Goal: Transaction & Acquisition: Book appointment/travel/reservation

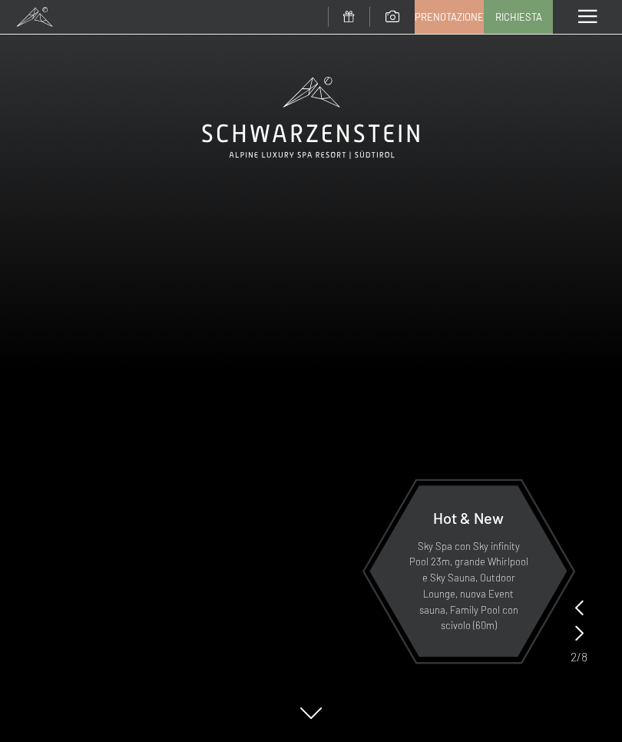
click at [581, 28] on div "Menu" at bounding box center [587, 17] width 69 height 34
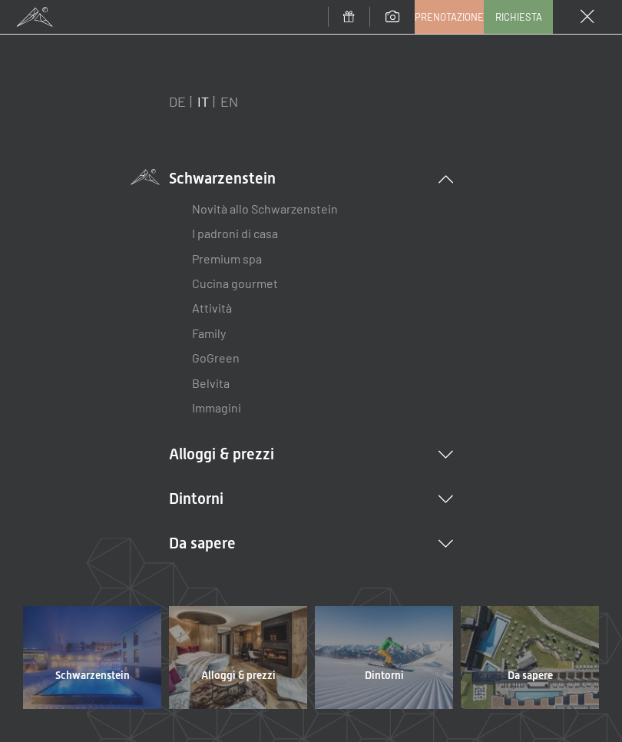
click at [453, 19] on span "Prenotazione" at bounding box center [449, 17] width 69 height 14
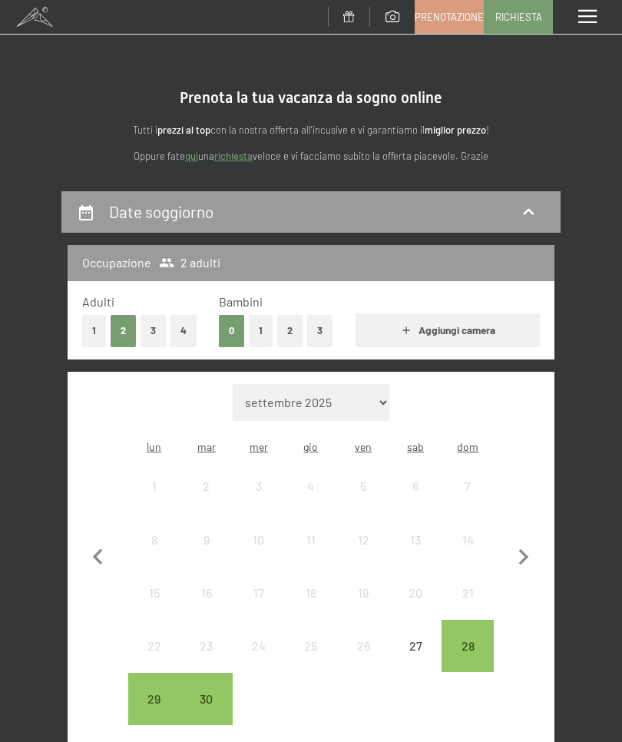
click at [510, 541] on icon "button" at bounding box center [524, 557] width 32 height 32
select select "2025-10-01"
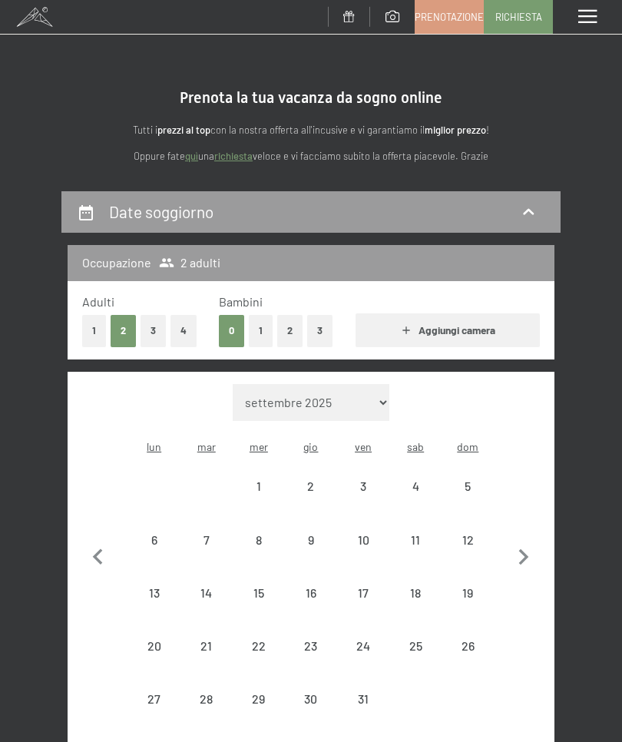
click at [519, 541] on icon "button" at bounding box center [524, 557] width 32 height 32
select select "2025-11-01"
click at [517, 541] on icon "button" at bounding box center [524, 557] width 32 height 32
select select "2025-12-01"
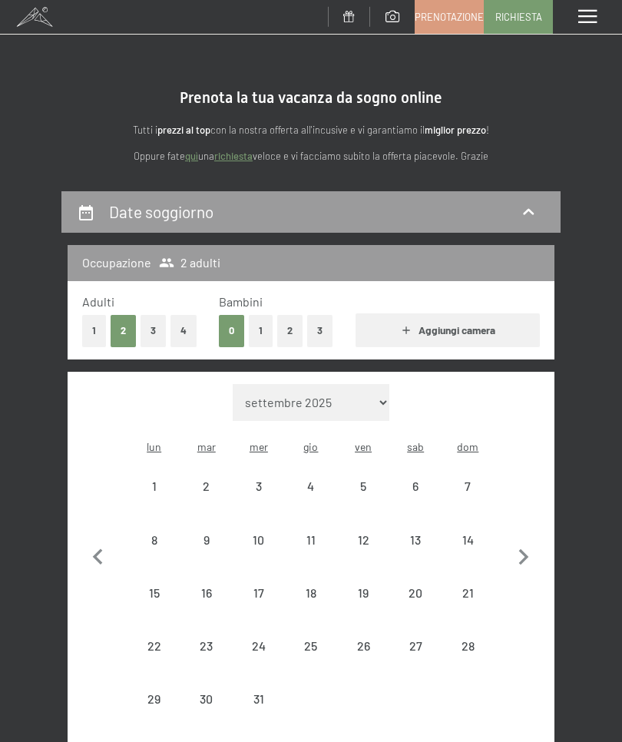
click at [517, 541] on icon "button" at bounding box center [524, 557] width 32 height 32
select select "2026-01-01"
click at [524, 541] on icon "button" at bounding box center [524, 557] width 32 height 32
select select "2026-02-01"
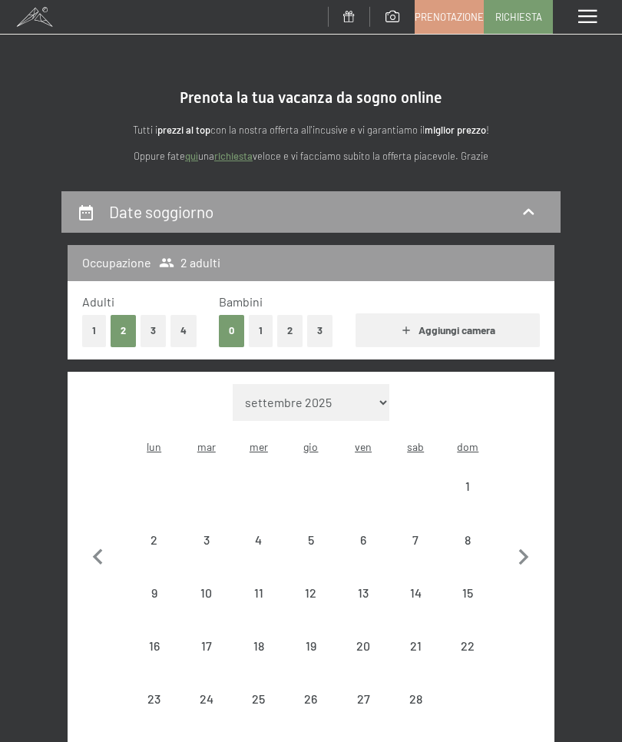
select select "2026-02-01"
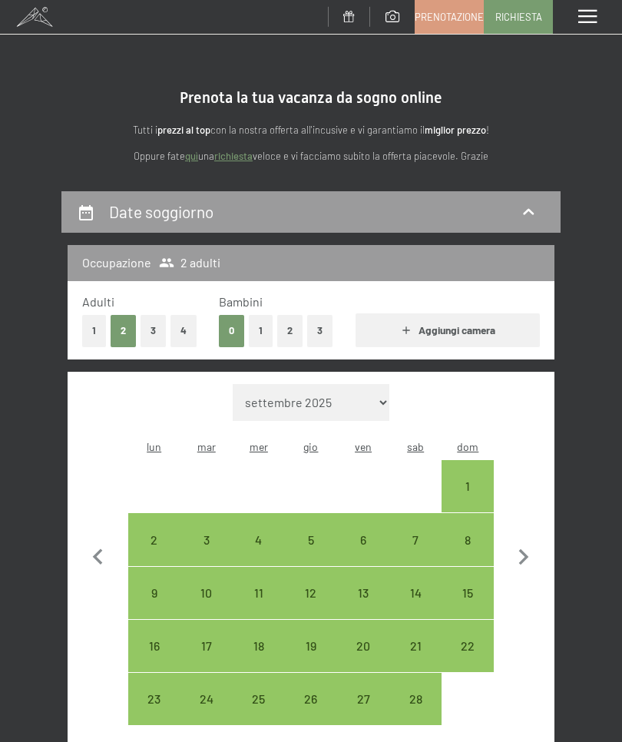
click at [419, 621] on div "21" at bounding box center [415, 645] width 49 height 49
select select "2026-02-01"
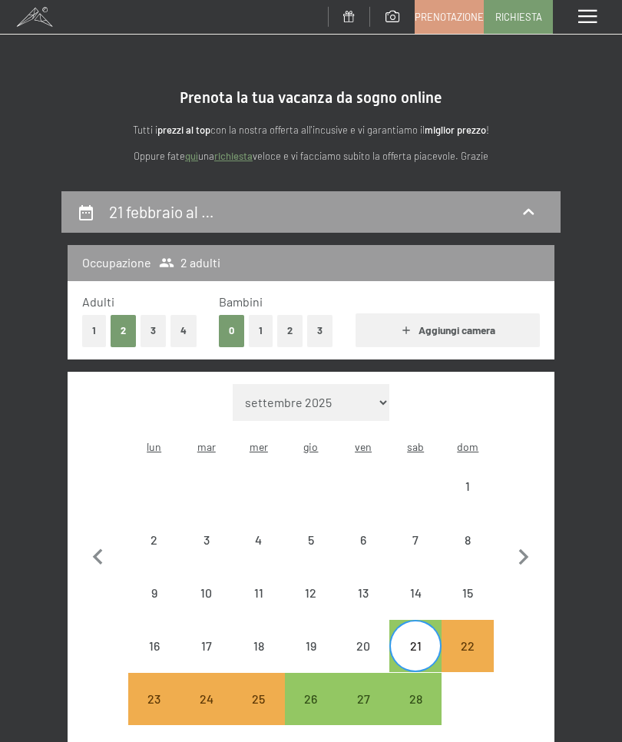
click at [425, 693] on div "28" at bounding box center [415, 717] width 49 height 49
select select "2026-02-01"
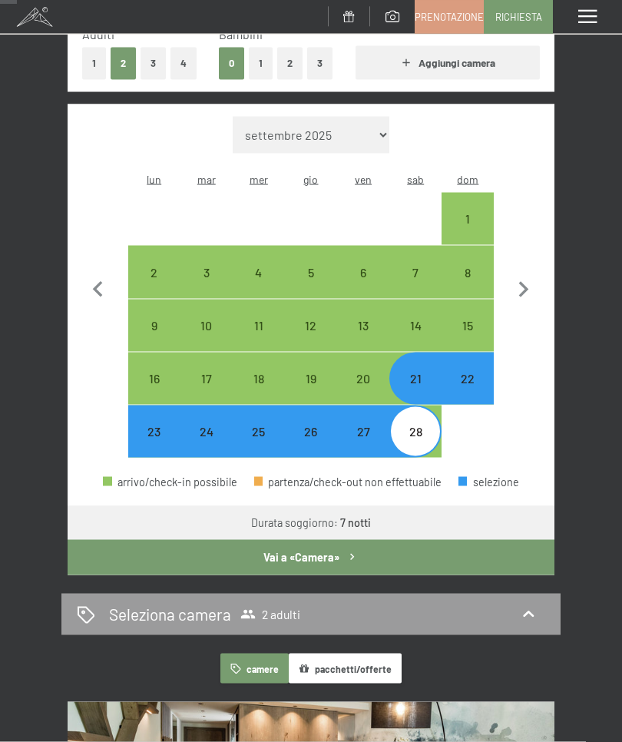
scroll to position [314, 0]
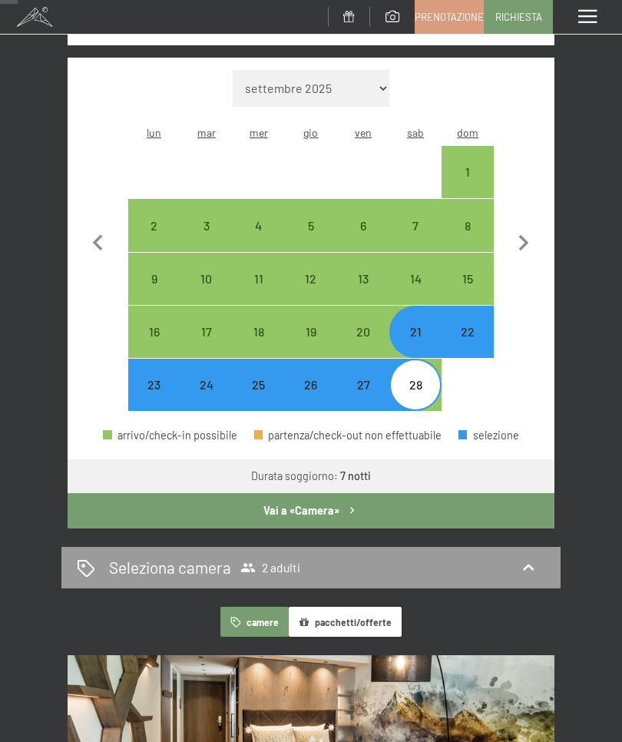
click at [333, 493] on button "Vai a «Camera»" at bounding box center [311, 510] width 487 height 35
select select "2026-02-01"
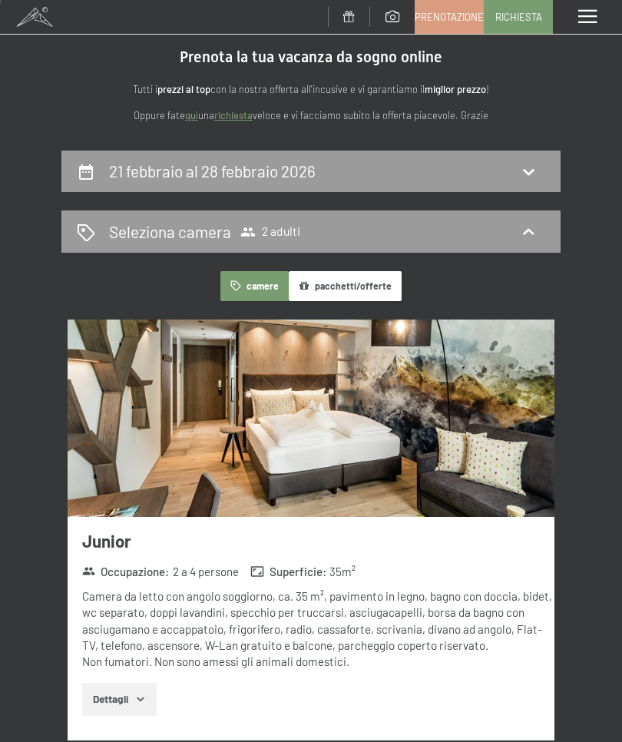
scroll to position [4, 0]
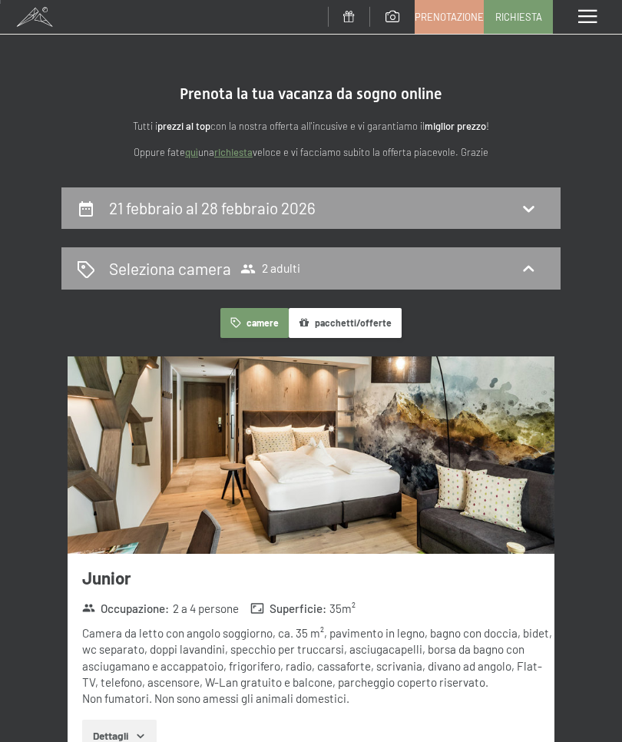
click at [134, 727] on button "Dettagli" at bounding box center [119, 737] width 74 height 34
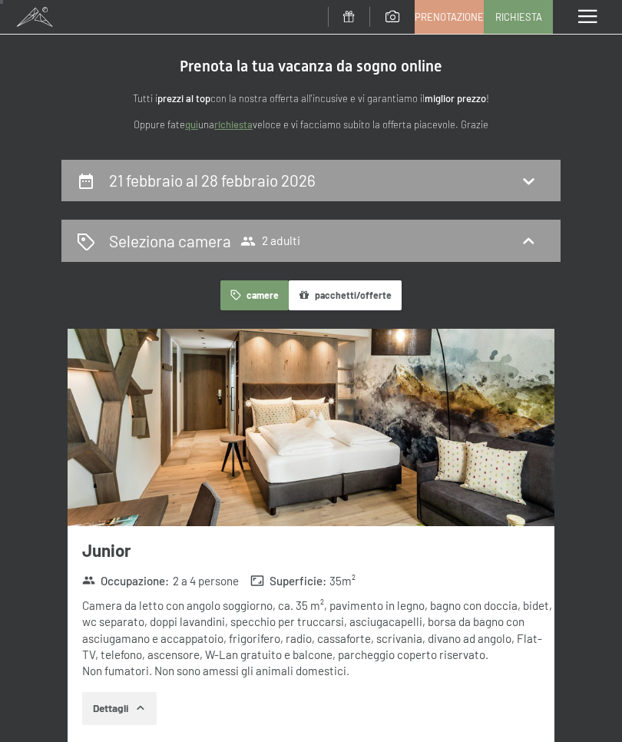
scroll to position [0, 0]
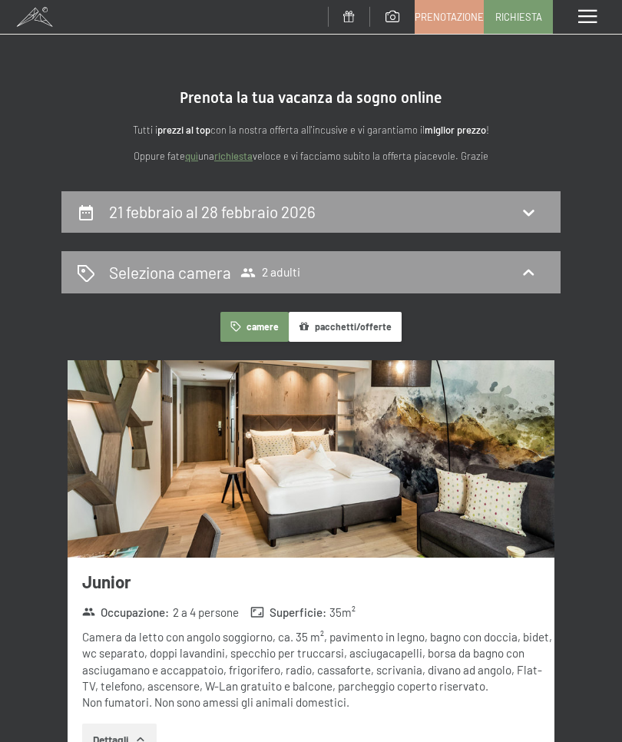
click at [352, 321] on button "pacchetti/offerte" at bounding box center [345, 327] width 113 height 30
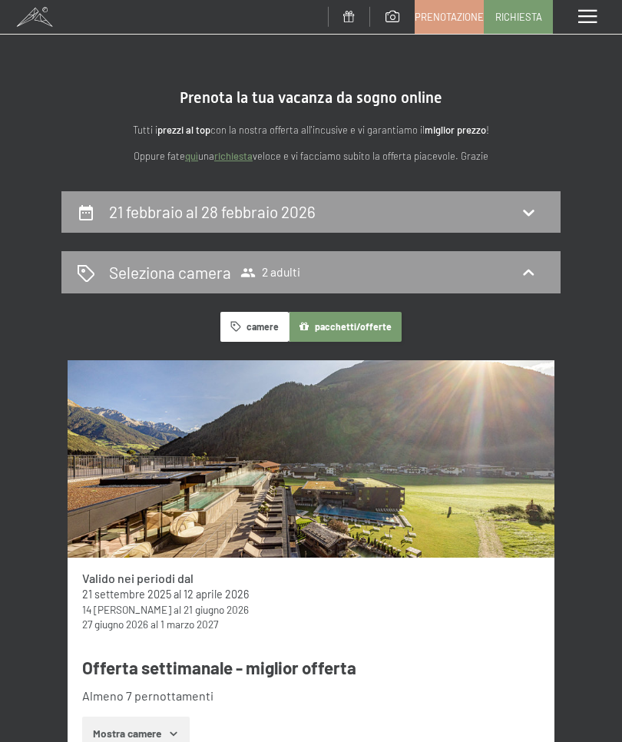
click at [255, 326] on button "camere" at bounding box center [254, 327] width 68 height 30
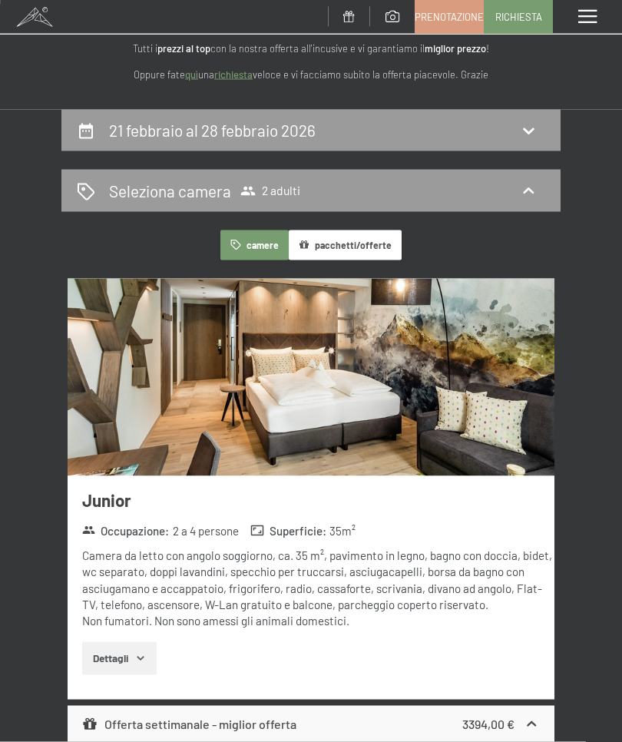
scroll to position [108, 0]
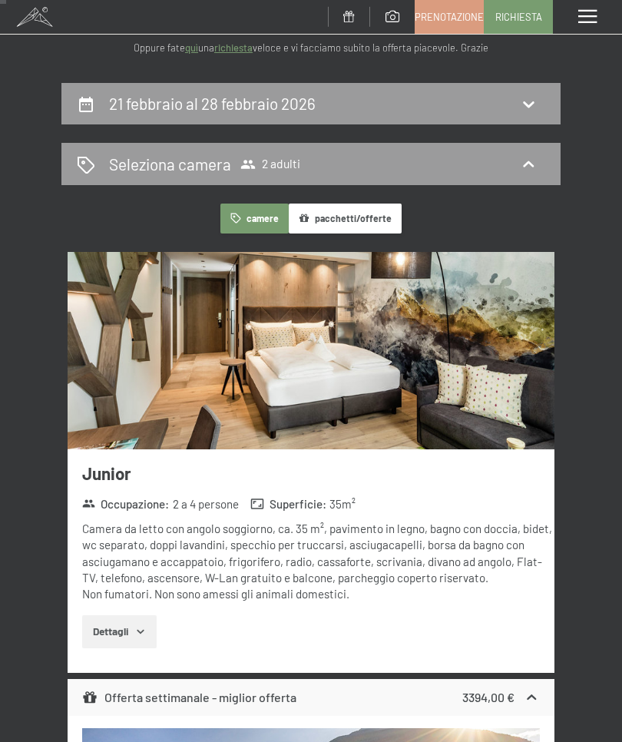
click at [134, 631] on button "Dettagli" at bounding box center [119, 632] width 74 height 34
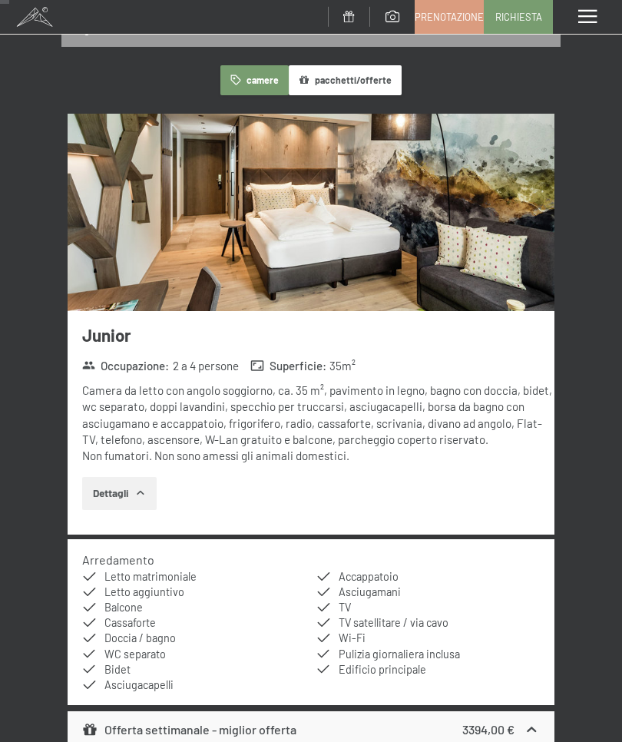
scroll to position [0, 0]
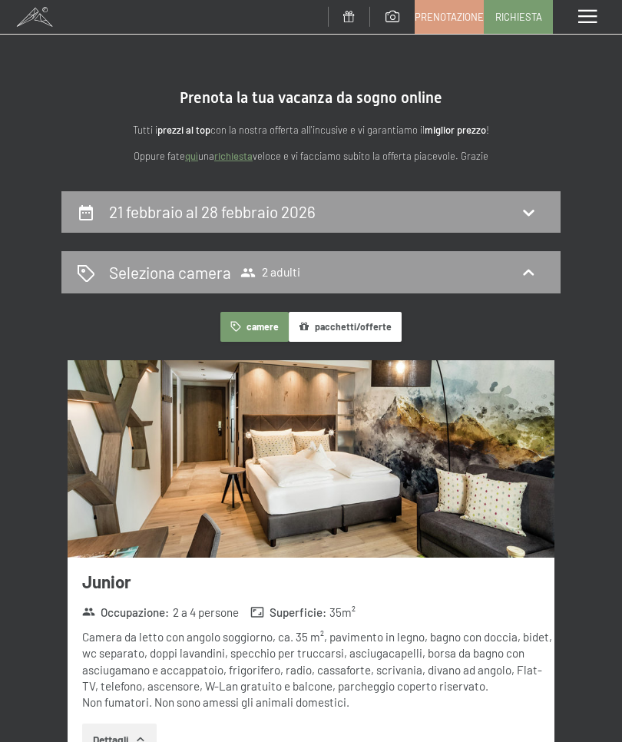
click at [37, 21] on span at bounding box center [34, 17] width 69 height 34
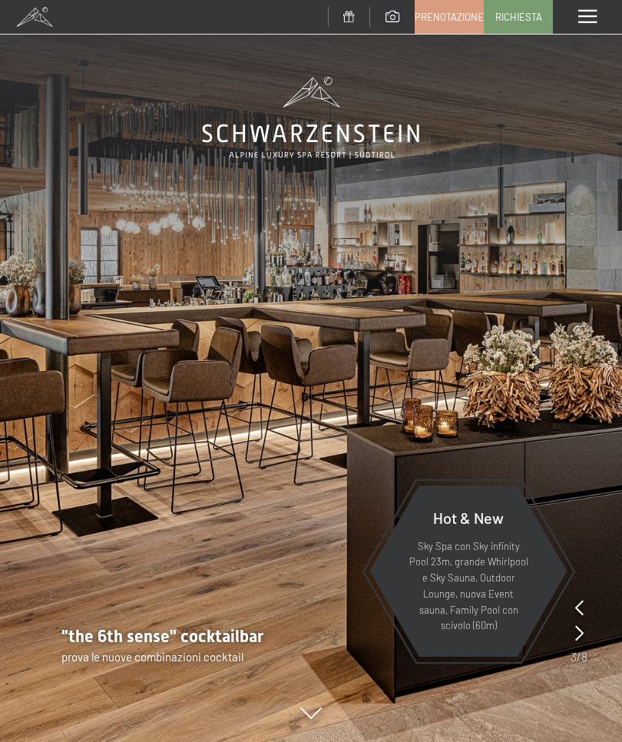
click at [593, 634] on div ""the 6th sense" cocktailbar prova le nuove combinazioni cocktail" at bounding box center [311, 645] width 622 height 40
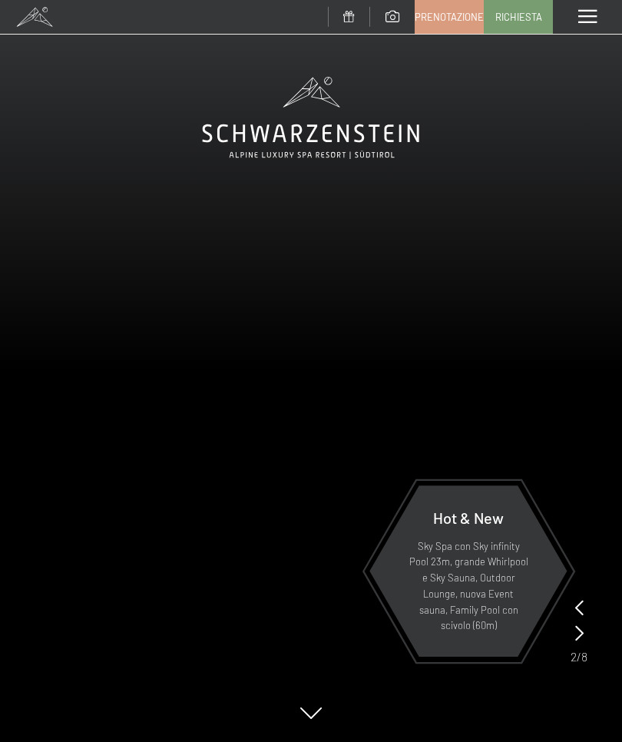
click at [579, 22] on span at bounding box center [587, 17] width 18 height 14
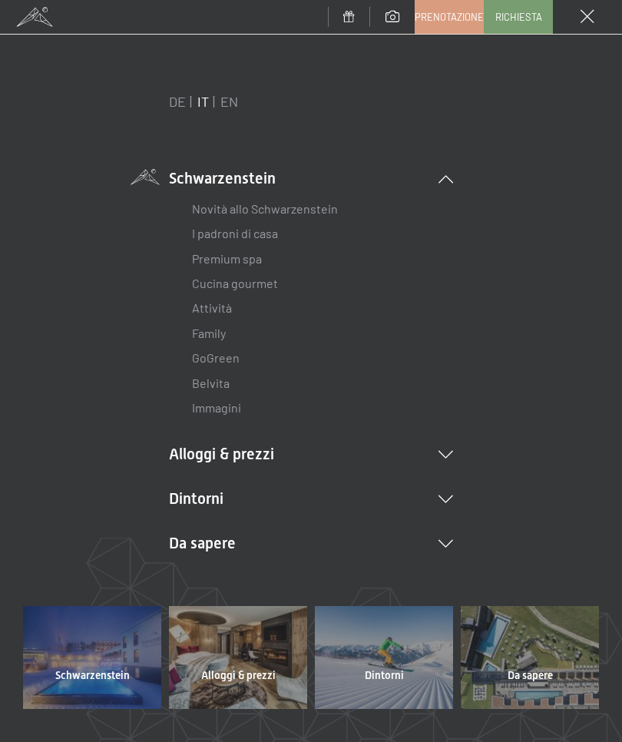
click at [205, 314] on link "Attività" at bounding box center [212, 307] width 40 height 15
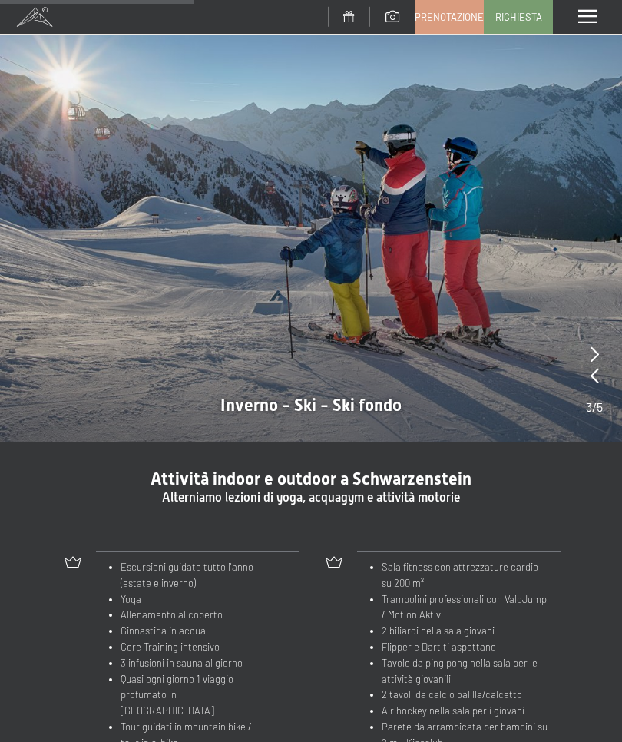
scroll to position [1015, 0]
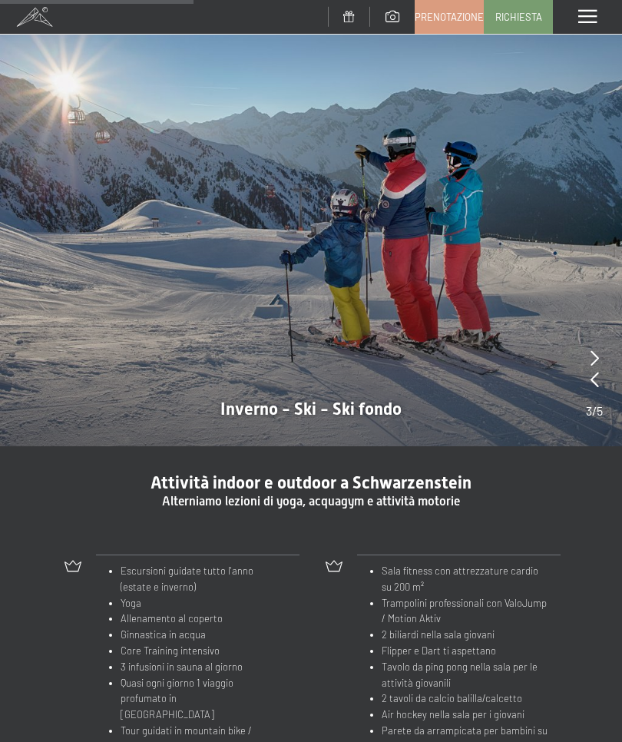
click at [596, 350] on icon at bounding box center [595, 357] width 8 height 15
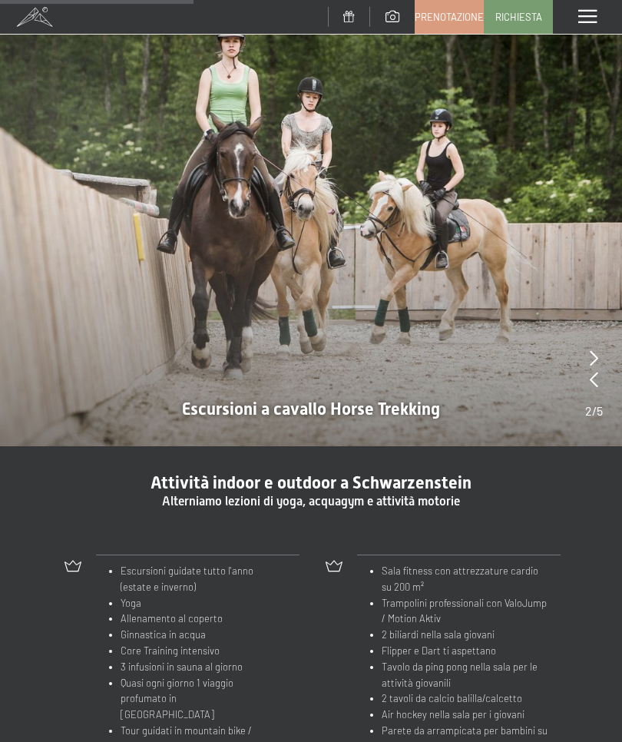
click at [596, 336] on div at bounding box center [311, 213] width 622 height 467
click at [594, 350] on icon at bounding box center [594, 357] width 8 height 15
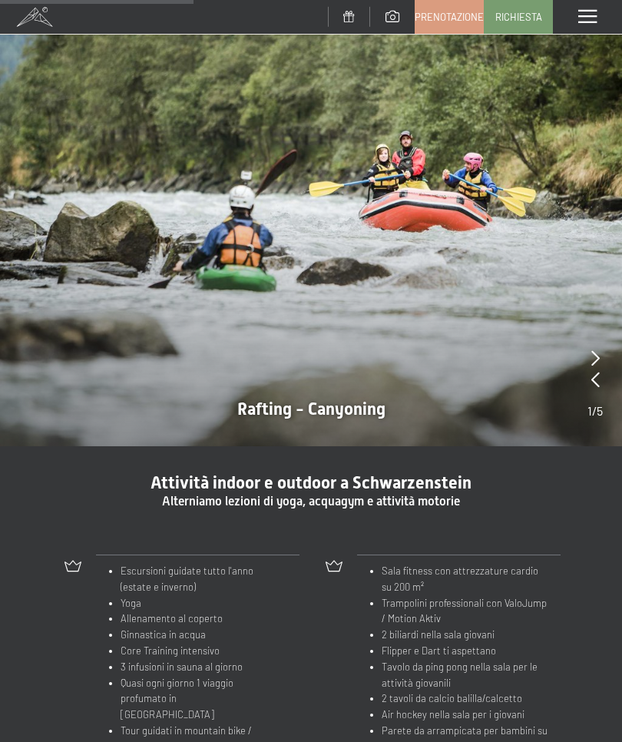
click at [594, 348] on div at bounding box center [595, 359] width 15 height 22
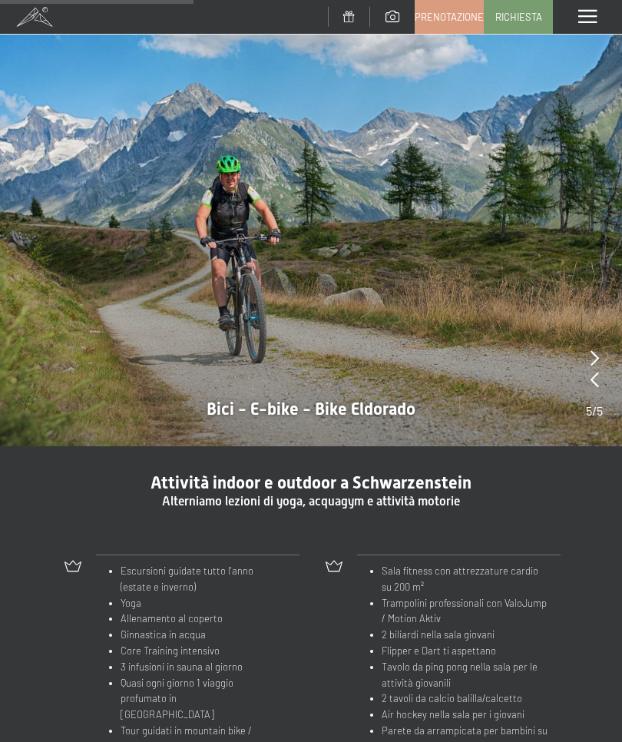
click at [594, 348] on div at bounding box center [594, 359] width 17 height 22
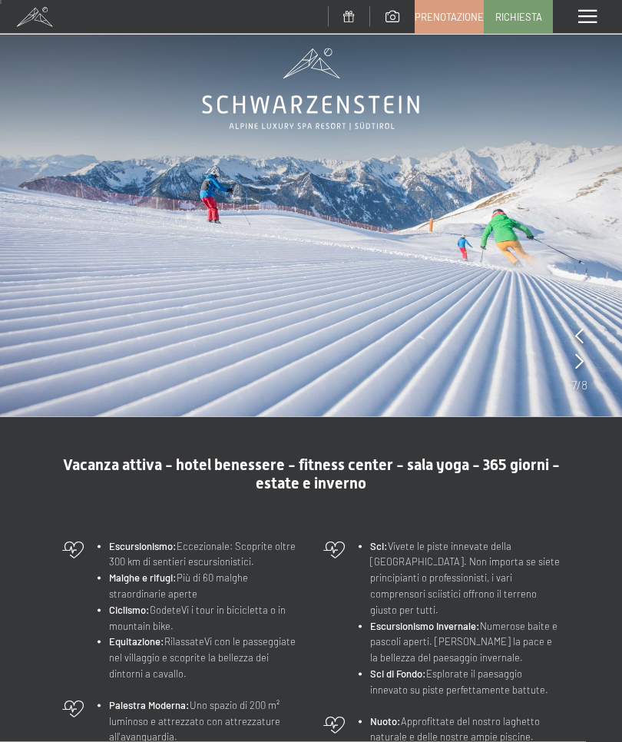
scroll to position [0, 0]
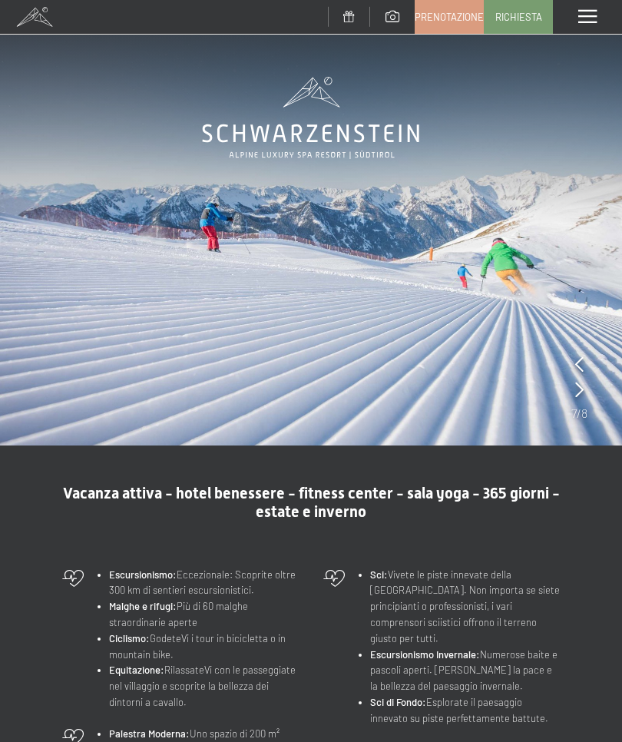
click at [584, 19] on span at bounding box center [587, 17] width 18 height 14
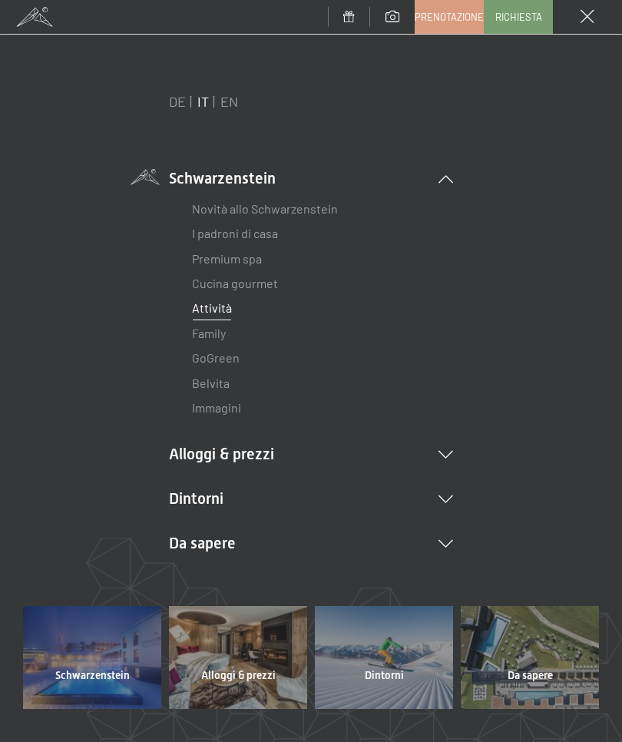
click at [162, 288] on div "DE IT EN Schwarzenstein Novità allo Schwarzenstein I padroni di casa Premium sp…" at bounding box center [311, 349] width 576 height 514
click at [212, 329] on link "Family" at bounding box center [209, 333] width 34 height 15
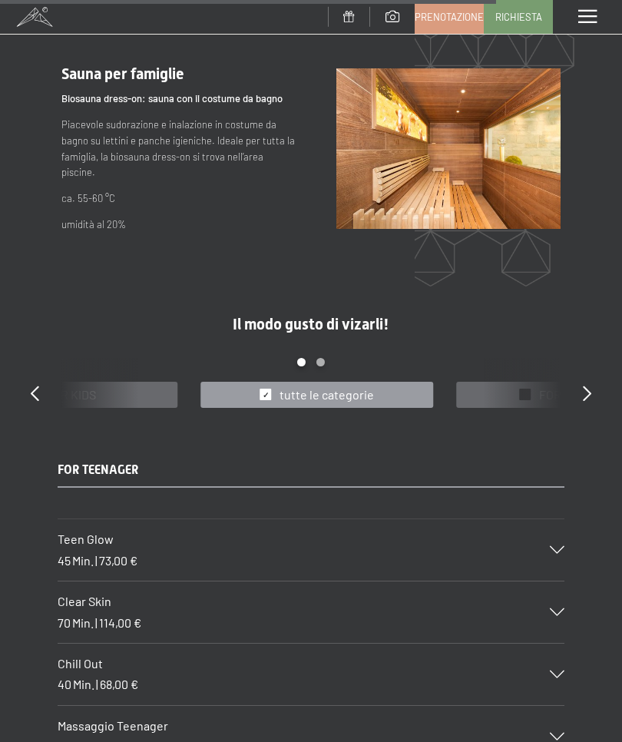
scroll to position [5970, 0]
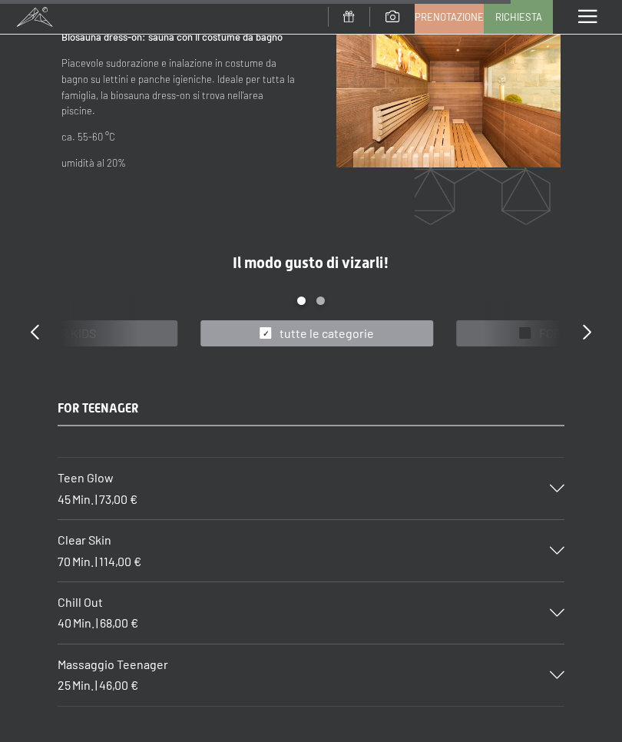
click at [553, 458] on div "Teen Glow 45 Min. | 73,00 €" at bounding box center [311, 488] width 507 height 61
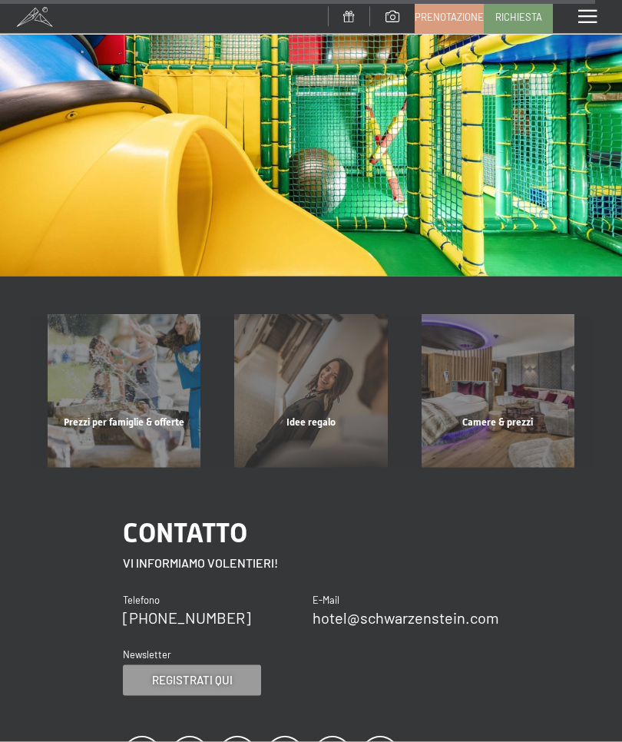
scroll to position [7328, 0]
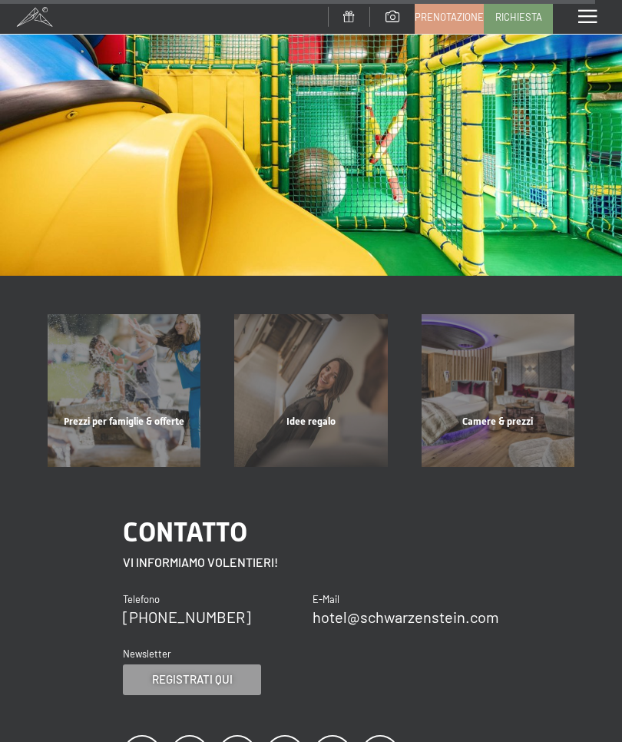
click at [511, 415] on div "Camere & prezzi" at bounding box center [498, 441] width 187 height 52
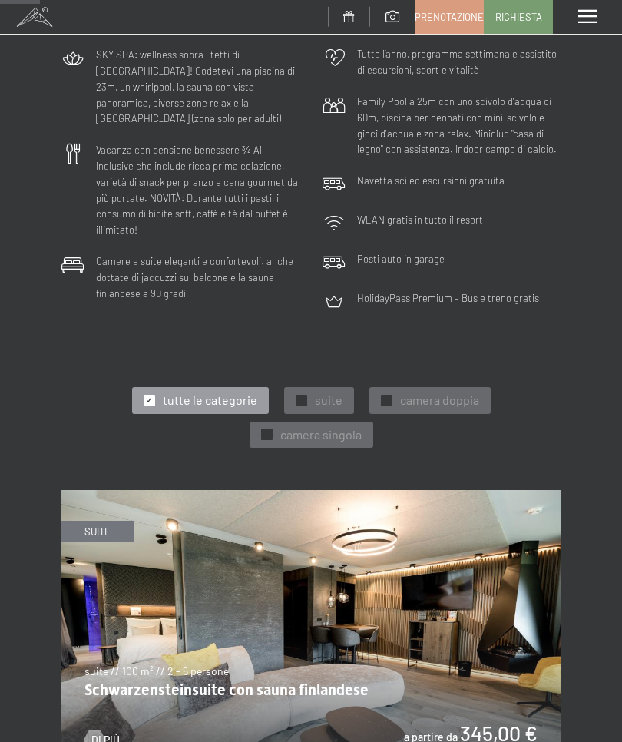
scroll to position [379, 0]
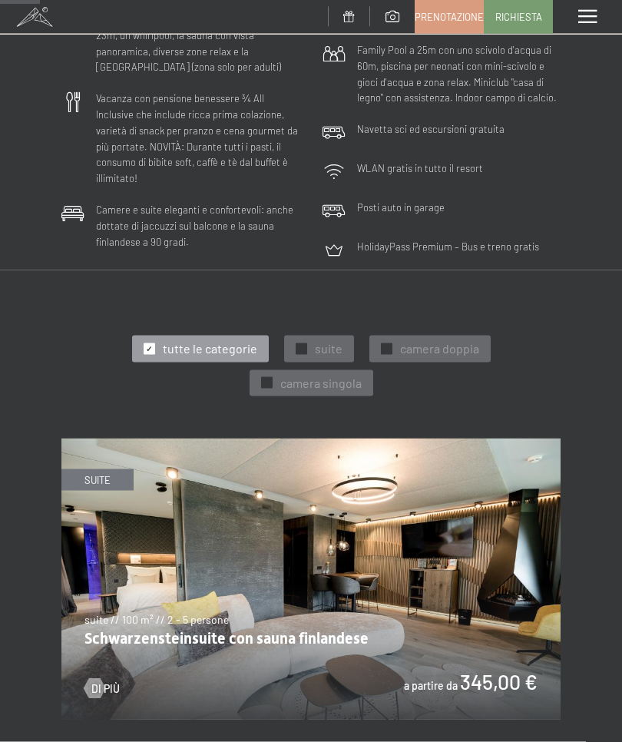
click at [442, 346] on span "camera doppia" at bounding box center [439, 348] width 79 height 17
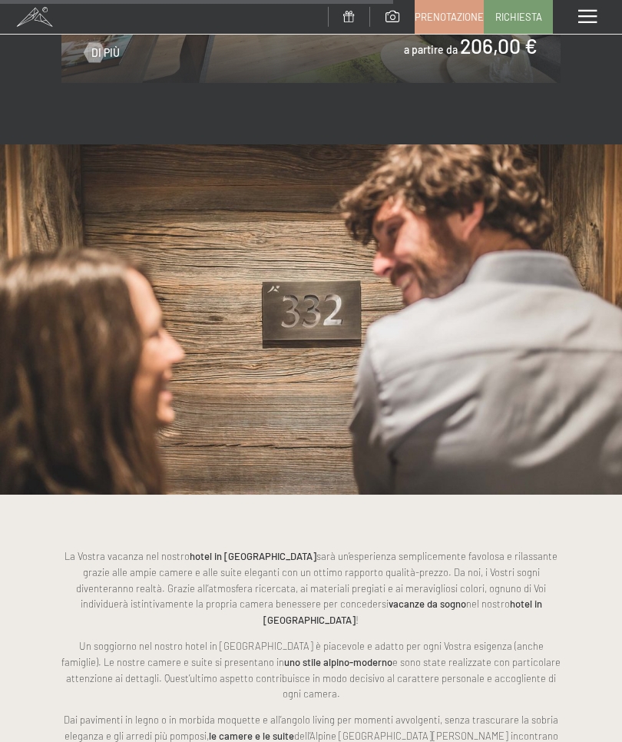
scroll to position [1935, 0]
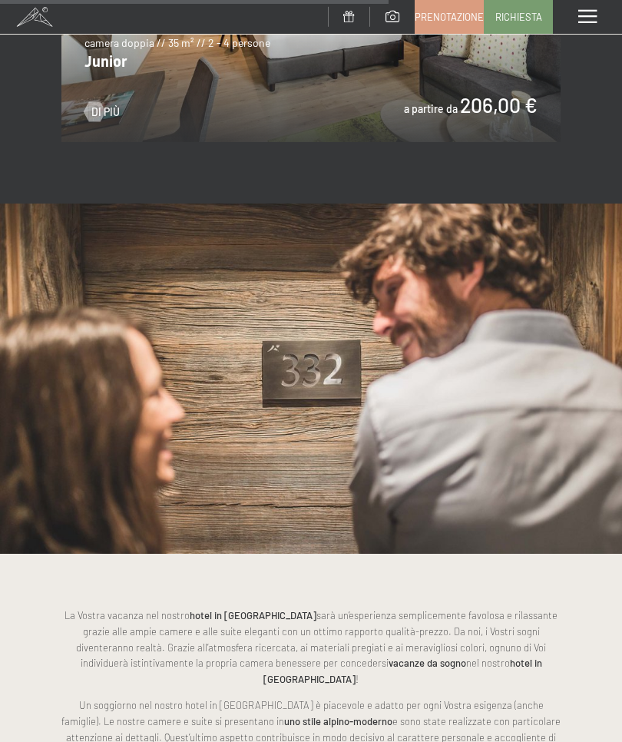
click at [496, 399] on img at bounding box center [311, 379] width 622 height 350
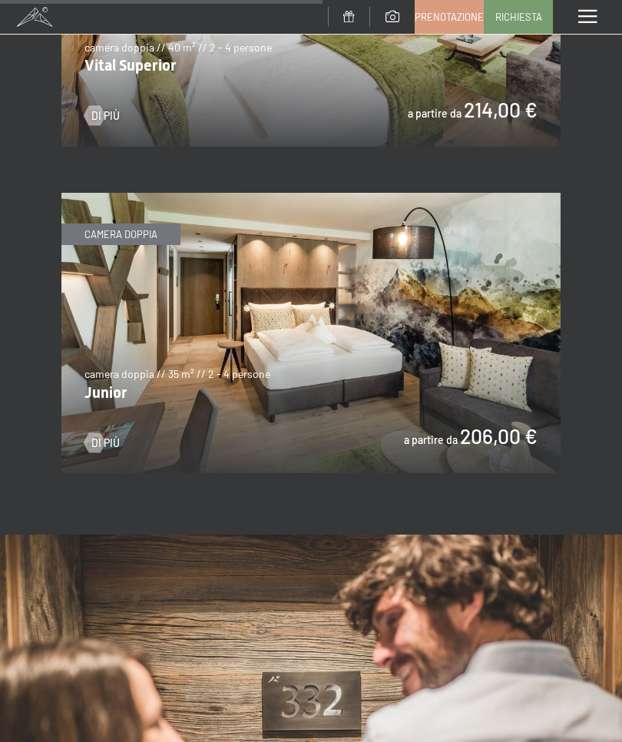
scroll to position [1604, 0]
click at [500, 425] on img at bounding box center [310, 334] width 499 height 281
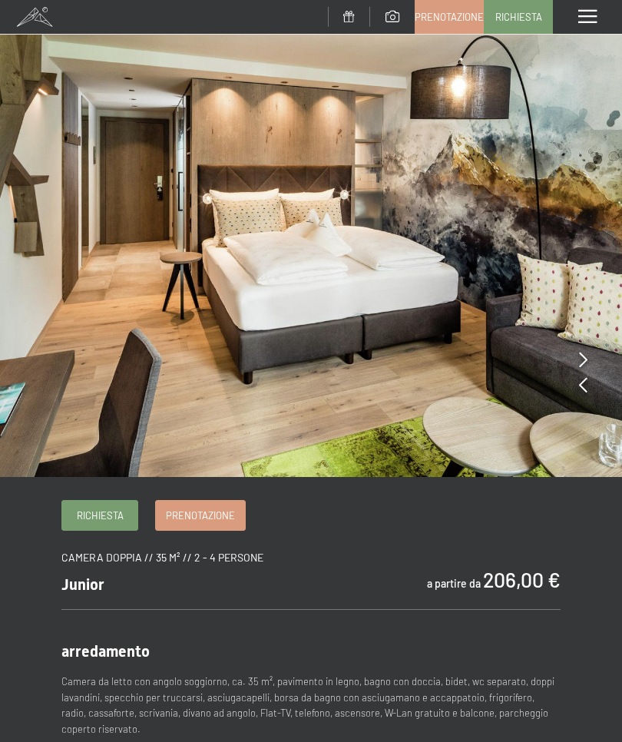
click at [583, 354] on icon at bounding box center [583, 359] width 8 height 15
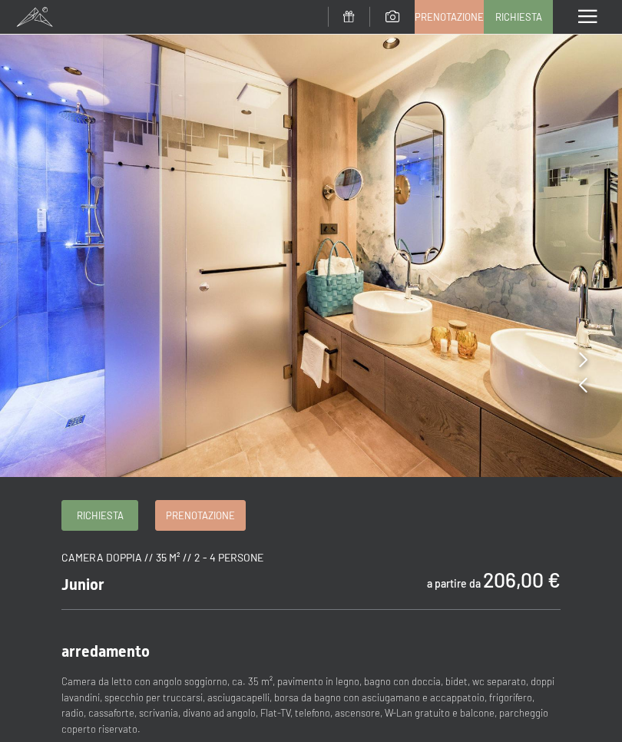
click at [581, 349] on div at bounding box center [583, 360] width 8 height 22
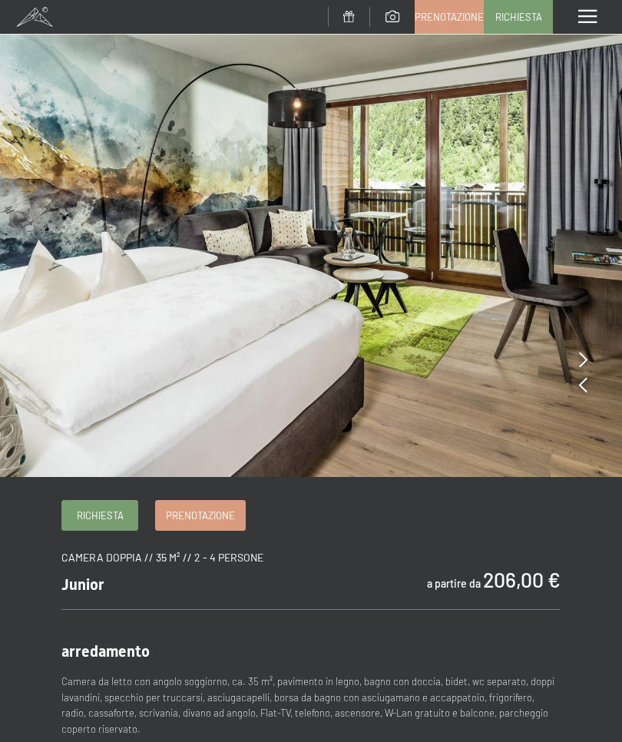
click at [584, 355] on icon at bounding box center [583, 359] width 8 height 15
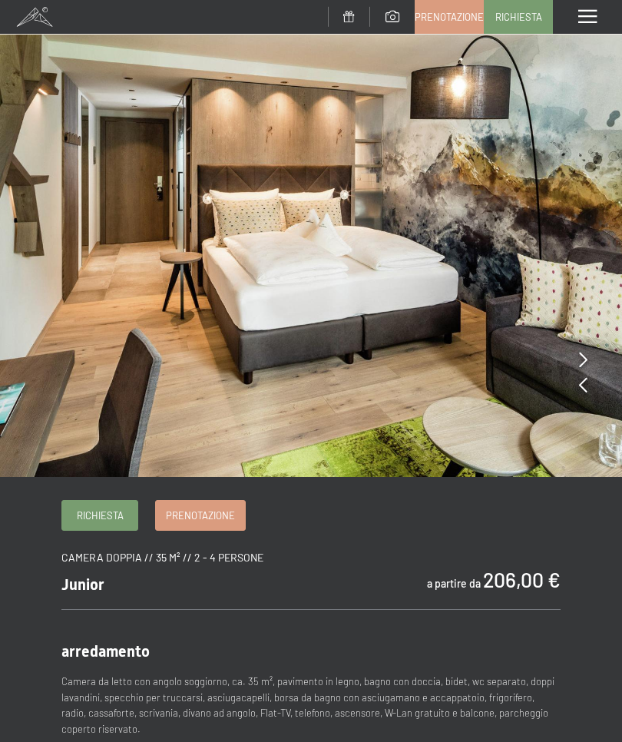
click at [581, 21] on span at bounding box center [587, 17] width 18 height 14
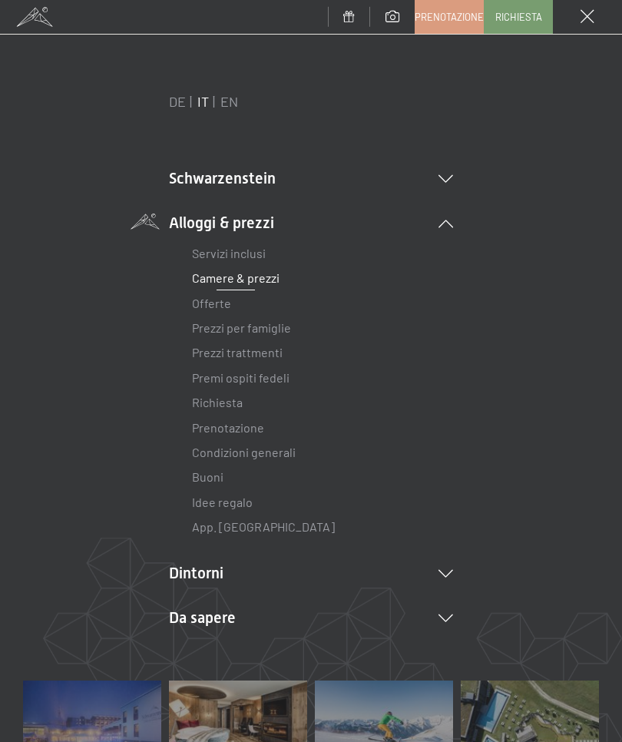
click at [206, 425] on link "Prenotazione" at bounding box center [228, 427] width 72 height 15
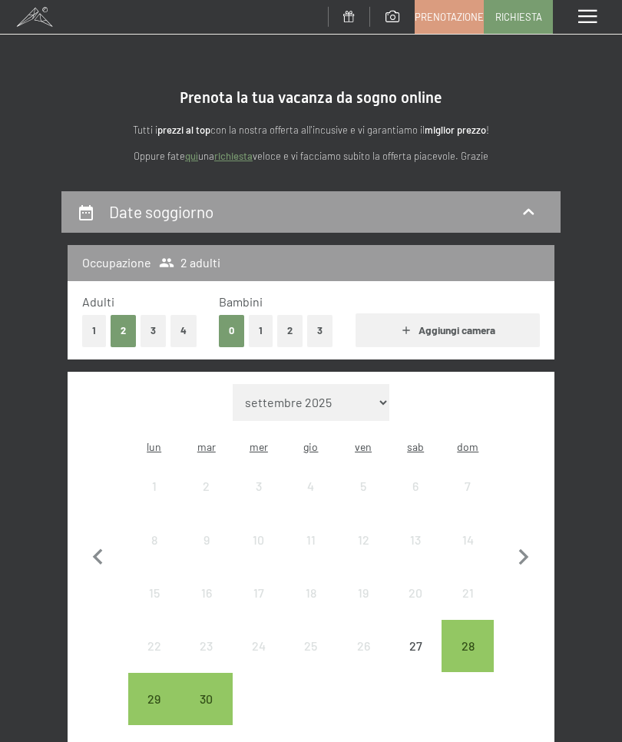
click at [96, 326] on button "1" at bounding box center [94, 330] width 24 height 31
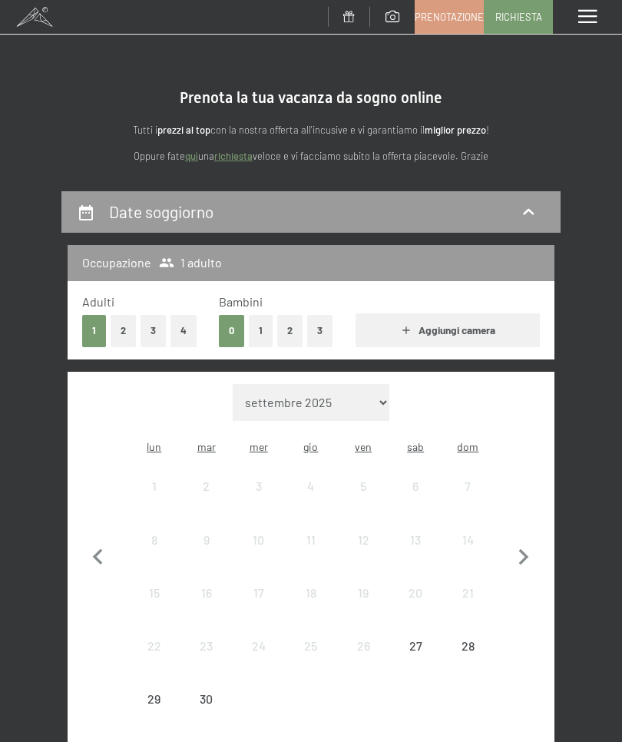
click at [266, 326] on button "1" at bounding box center [261, 330] width 24 height 31
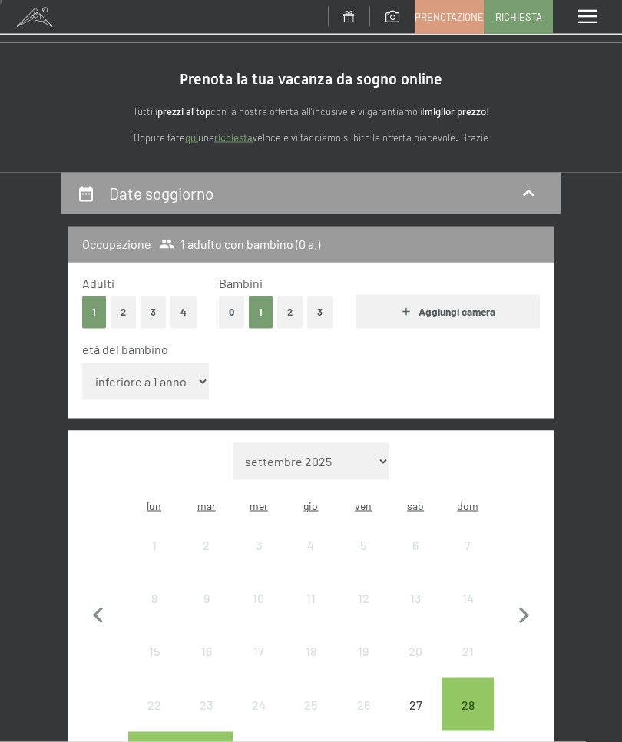
scroll to position [19, 0]
click at [531, 599] on icon "button" at bounding box center [524, 615] width 32 height 32
select select "[DATE]"
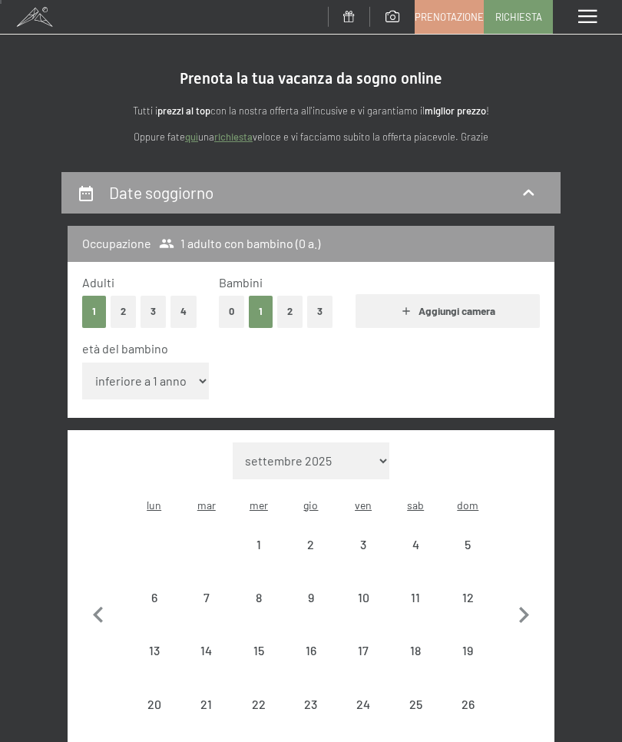
click at [530, 599] on icon "button" at bounding box center [524, 615] width 32 height 32
select select "[DATE]"
click at [530, 599] on icon "button" at bounding box center [524, 615] width 32 height 32
select select "[DATE]"
click at [526, 599] on icon "button" at bounding box center [524, 615] width 32 height 32
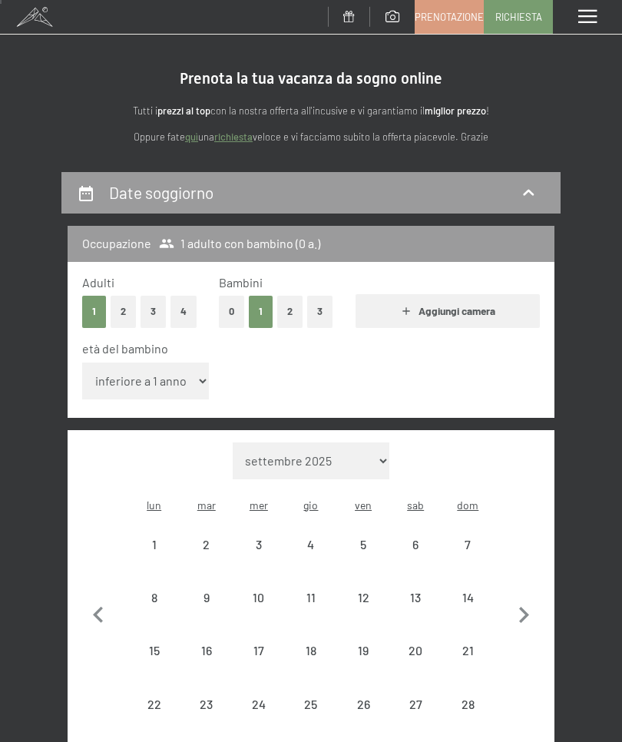
select select "[DATE]"
click at [530, 599] on icon "button" at bounding box center [524, 615] width 32 height 32
select select "[DATE]"
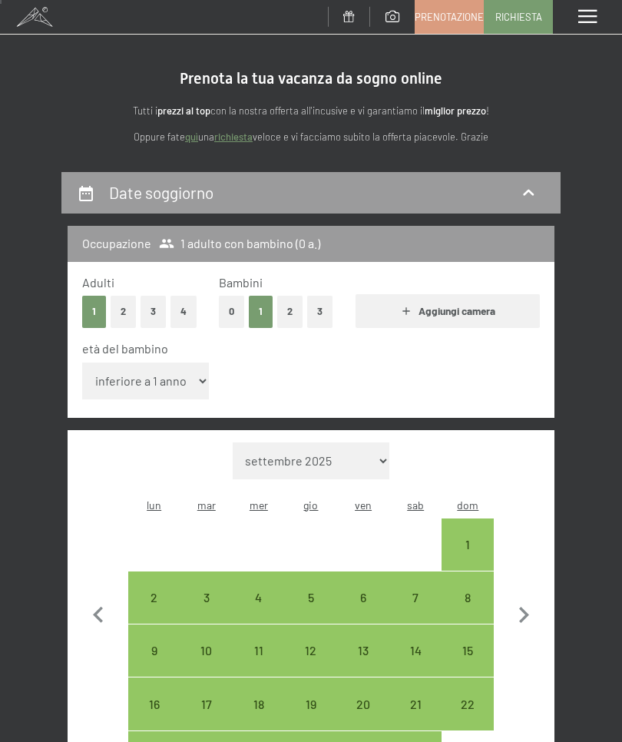
click at [425, 679] on div "21" at bounding box center [415, 703] width 49 height 49
select select "[DATE]"
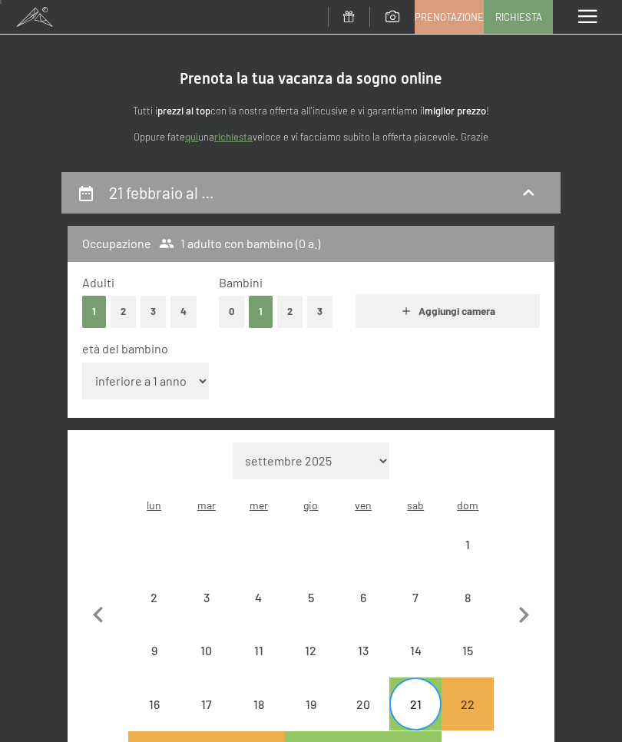
select select "[DATE]"
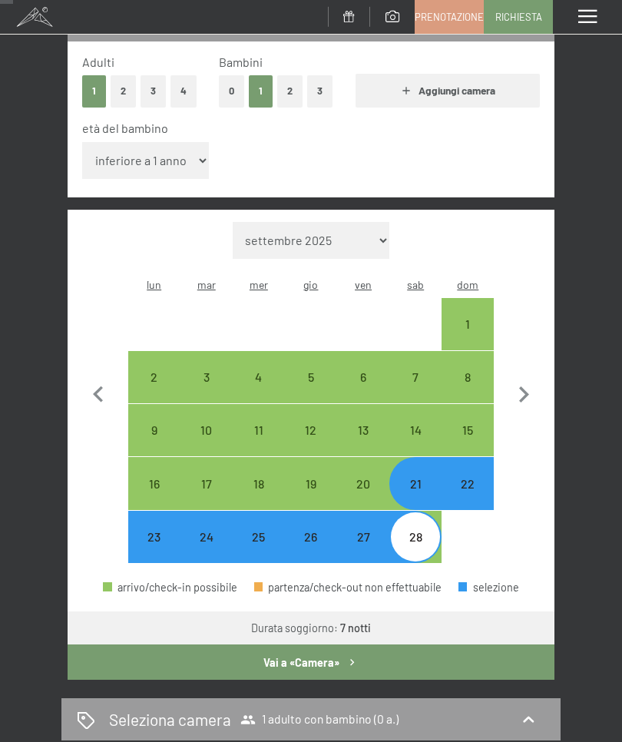
scroll to position [275, 0]
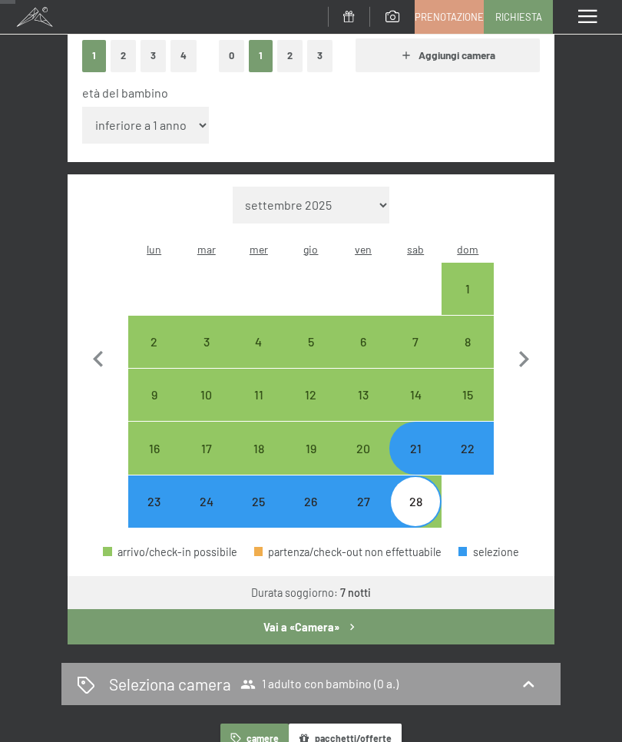
click at [420, 442] on div "21" at bounding box center [415, 466] width 49 height 49
select select "[DATE]"
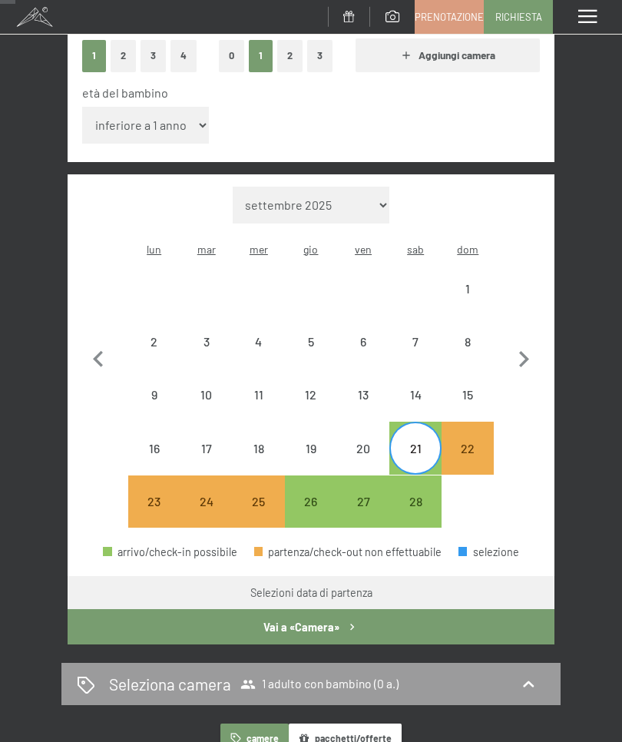
click at [421, 495] on div "28" at bounding box center [415, 519] width 49 height 49
select select "[DATE]"
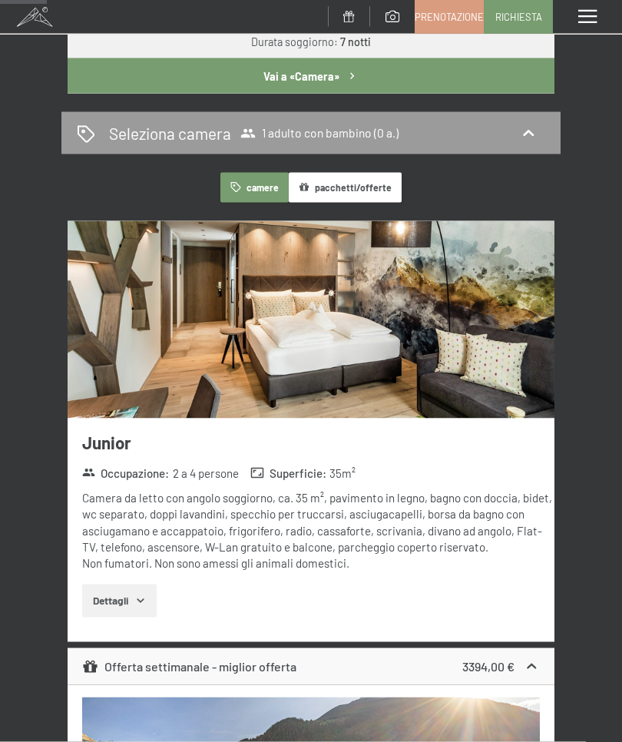
scroll to position [827, 0]
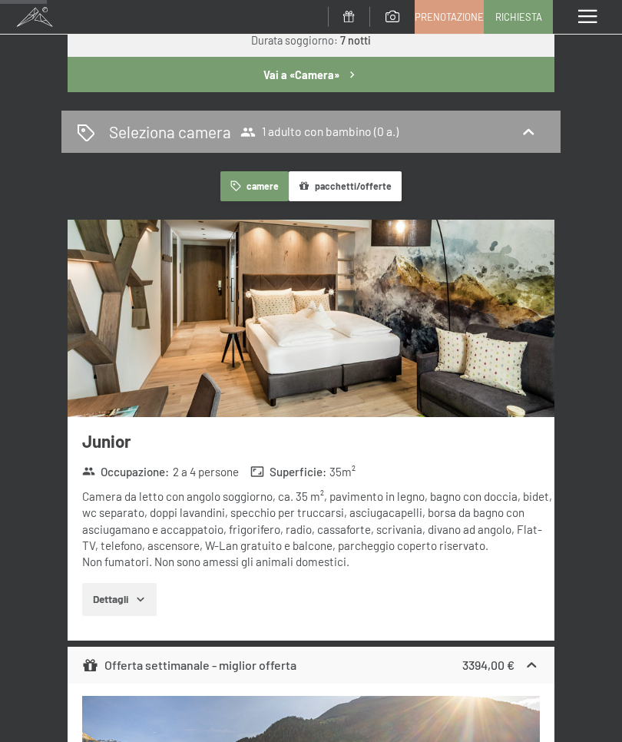
click at [152, 583] on button "Dettagli" at bounding box center [119, 600] width 74 height 34
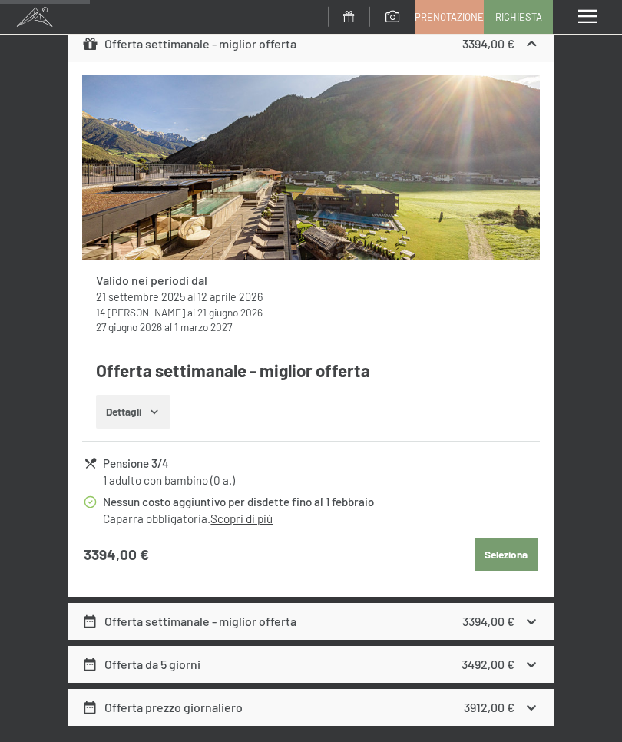
scroll to position [1621, 0]
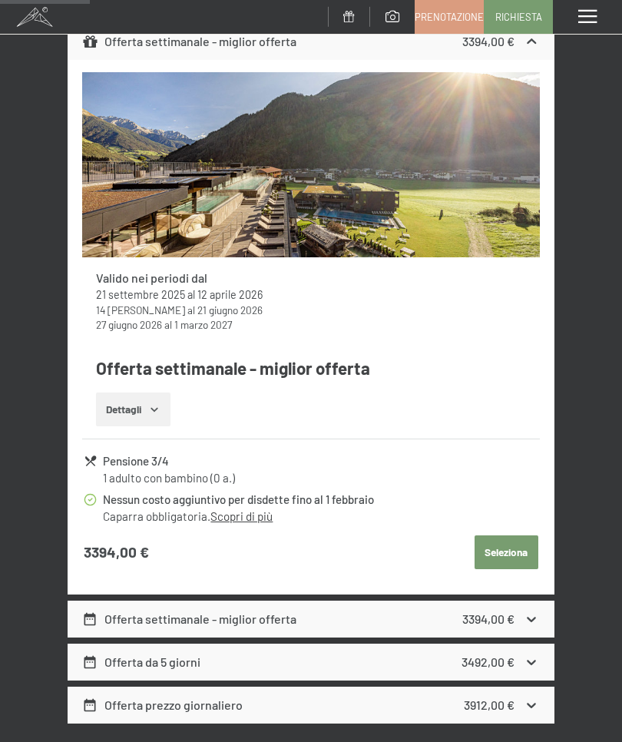
click at [530, 611] on icon at bounding box center [532, 619] width 16 height 16
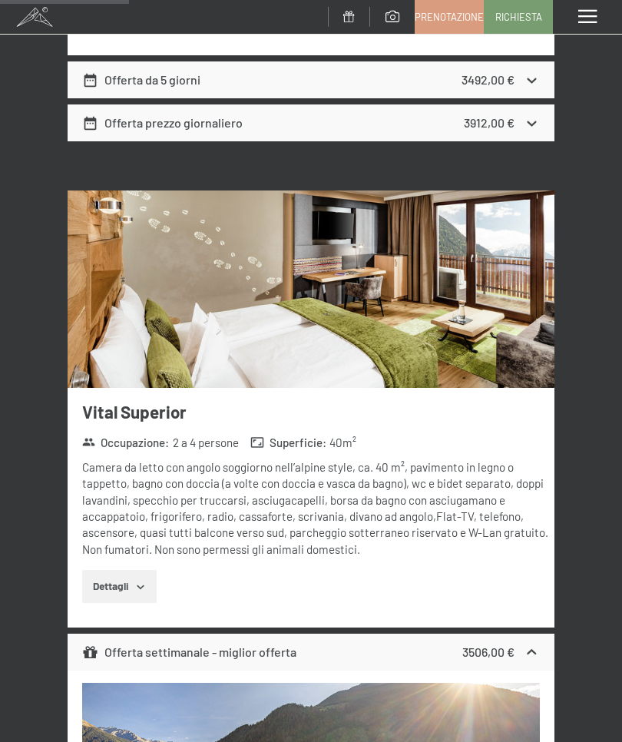
scroll to position [2370, 0]
